Goal: Register for event/course

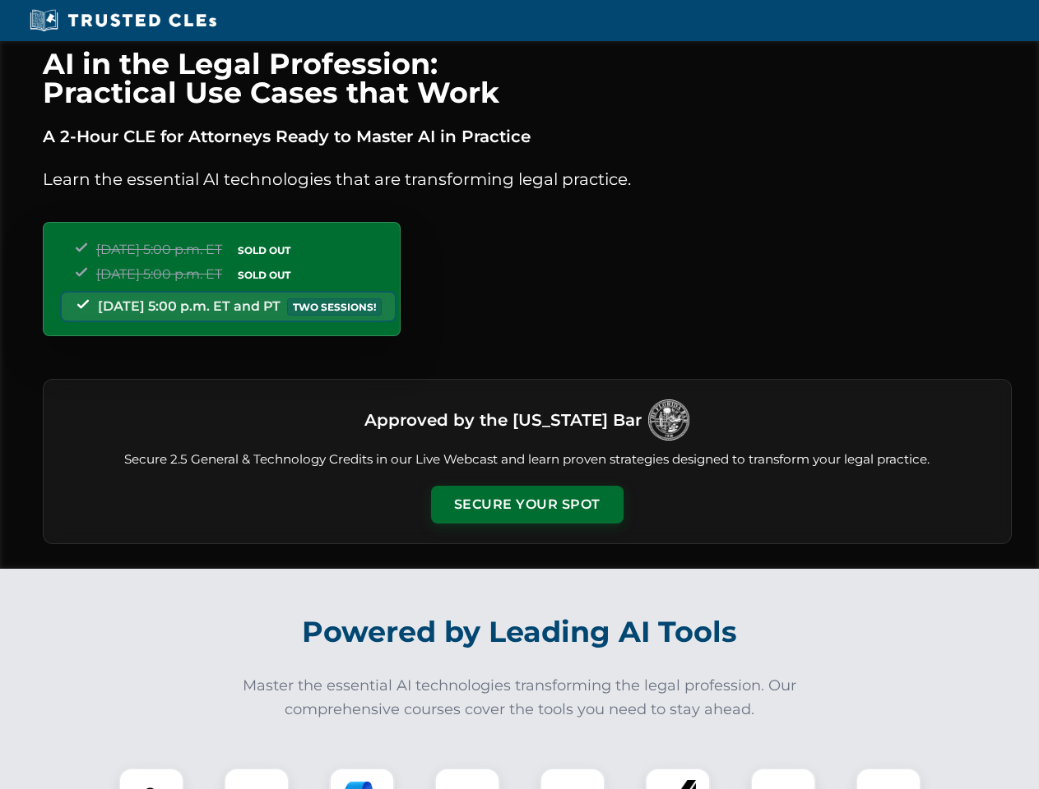
click at [526, 505] on button "Secure Your Spot" at bounding box center [527, 505] width 192 height 38
click at [151, 779] on img at bounding box center [151, 801] width 48 height 48
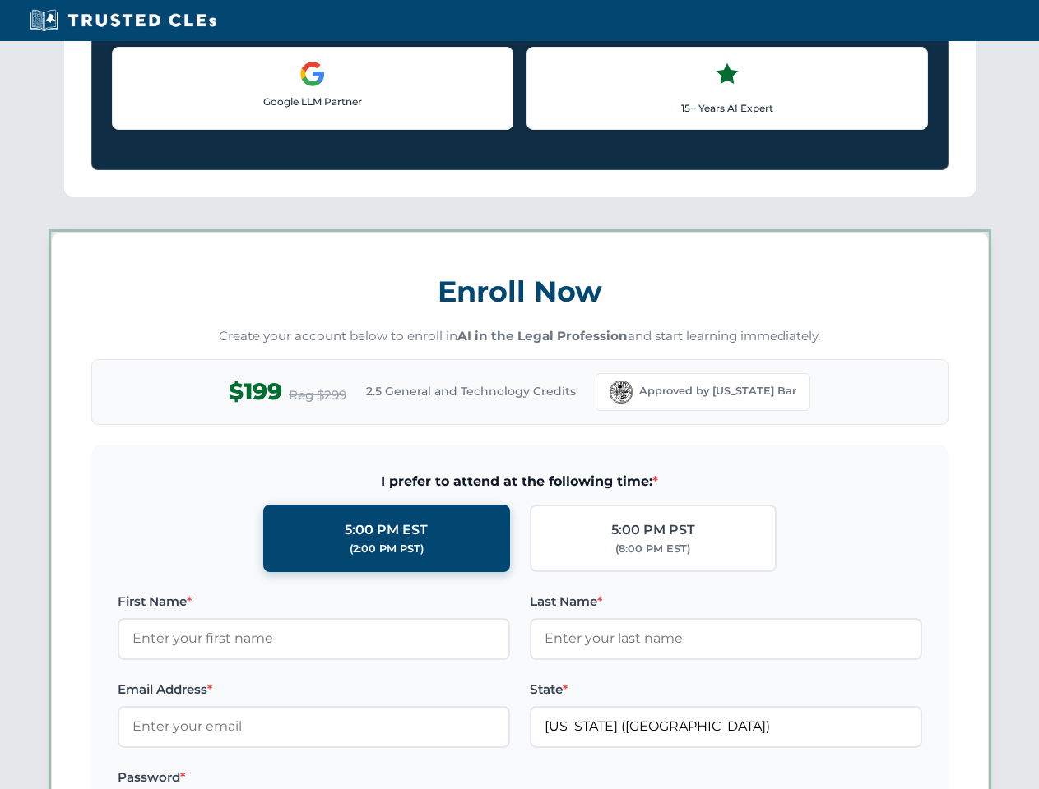
click at [362, 779] on label "Password *" at bounding box center [314, 778] width 392 height 20
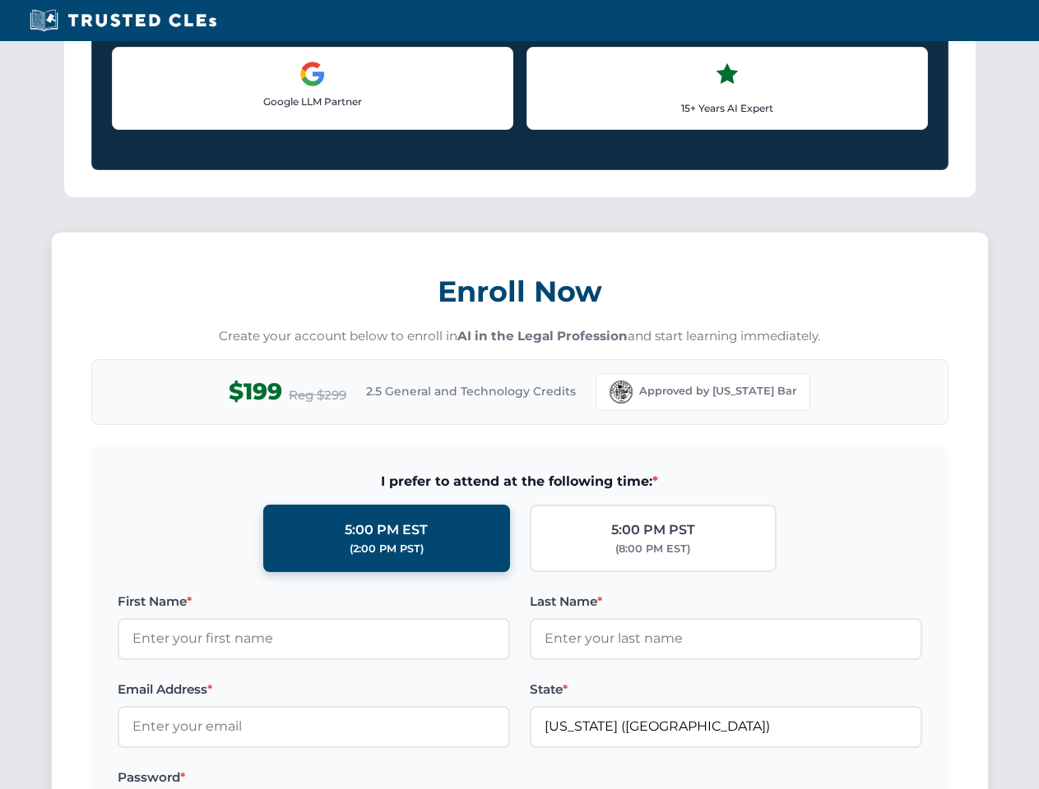
scroll to position [1614, 0]
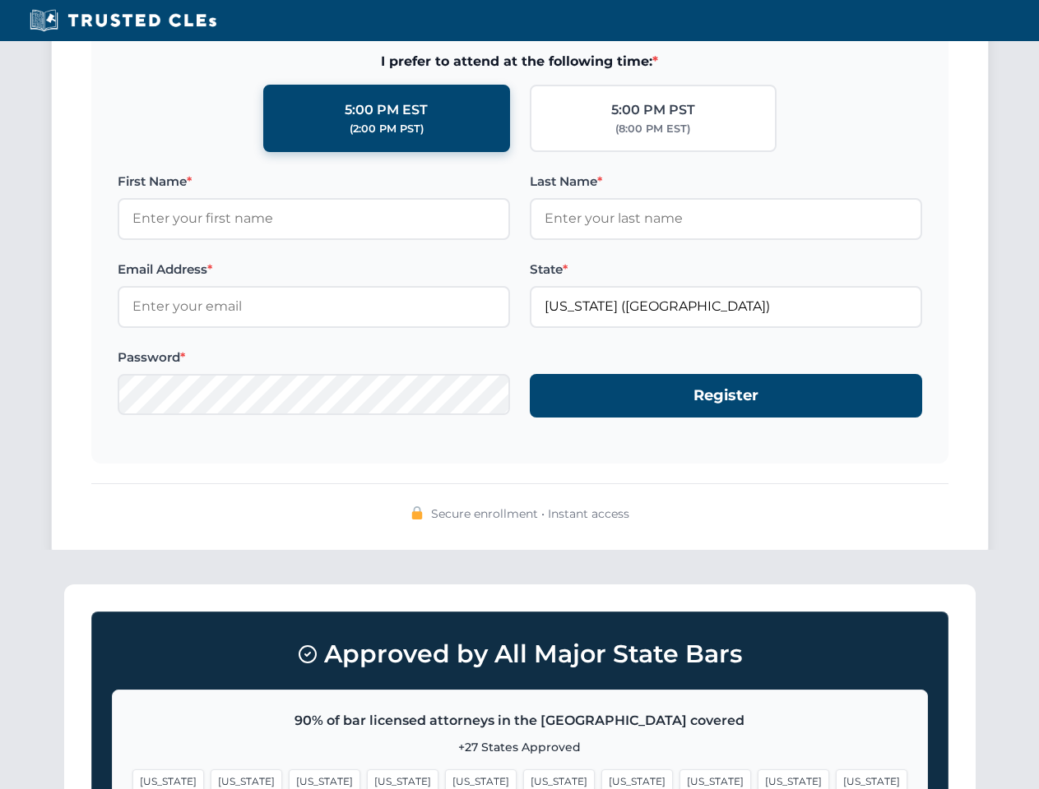
click at [757, 779] on span "[US_STATE]" at bounding box center [793, 782] width 72 height 24
